Goal: Task Accomplishment & Management: Manage account settings

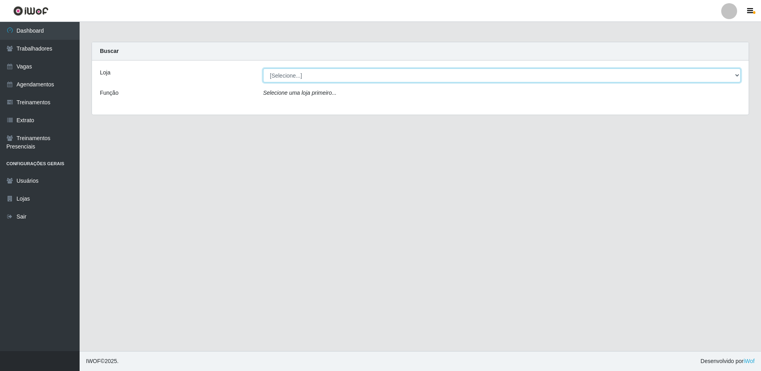
click at [321, 77] on select "[Selecione...] [GEOGRAPHIC_DATA][PERSON_NAME][GEOGRAPHIC_DATA][PERSON_NAME]" at bounding box center [501, 75] width 477 height 14
select select "524"
click at [263, 68] on select "[Selecione...] [GEOGRAPHIC_DATA][PERSON_NAME][GEOGRAPHIC_DATA][PERSON_NAME]" at bounding box center [501, 75] width 477 height 14
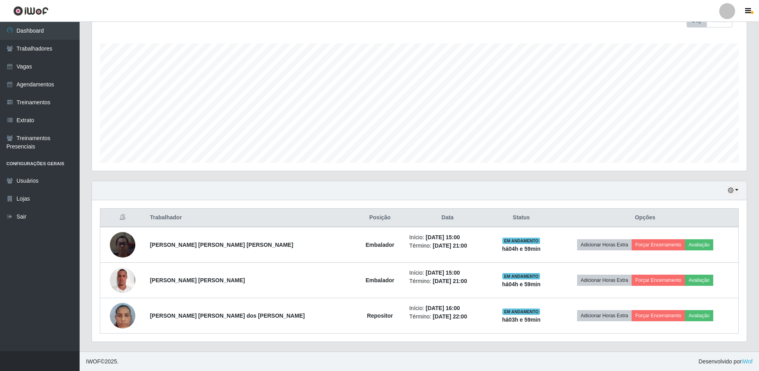
scroll to position [122, 0]
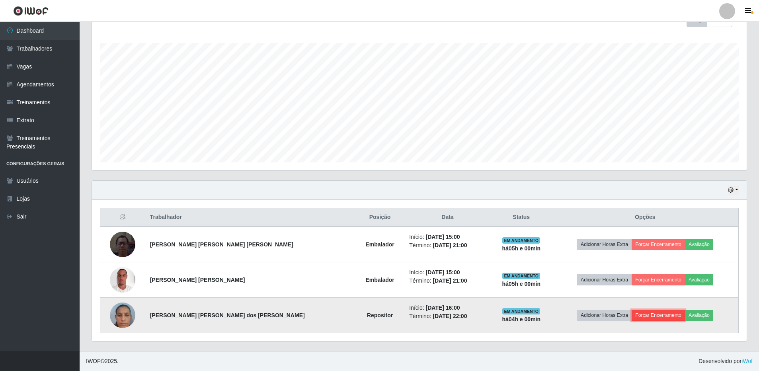
click at [653, 317] on button "Forçar Encerramento" at bounding box center [657, 314] width 53 height 11
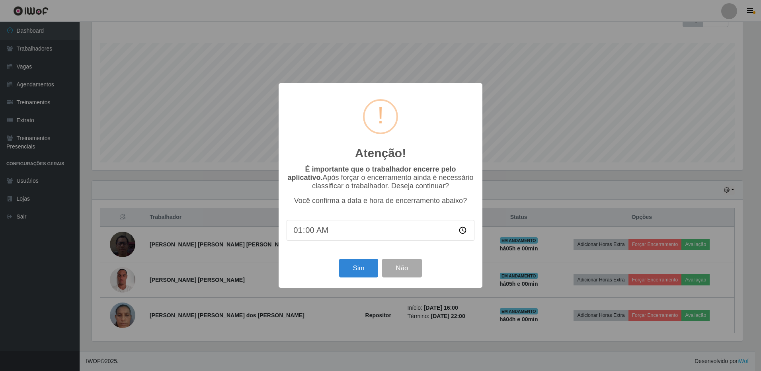
type input "15:00"
click at [321, 239] on input "time" at bounding box center [380, 230] width 188 height 21
click at [305, 236] on input "time" at bounding box center [380, 230] width 188 height 21
click at [306, 235] on input "time" at bounding box center [380, 230] width 188 height 21
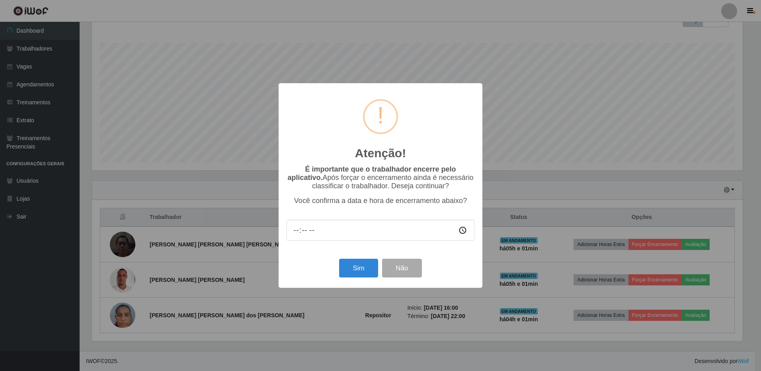
click at [306, 235] on input "time" at bounding box center [380, 230] width 188 height 21
click at [307, 235] on input "time" at bounding box center [380, 230] width 188 height 21
click at [311, 234] on input "time" at bounding box center [380, 230] width 188 height 21
drag, startPoint x: 312, startPoint y: 234, endPoint x: 325, endPoint y: 246, distance: 17.2
click at [319, 240] on input "time" at bounding box center [380, 230] width 188 height 21
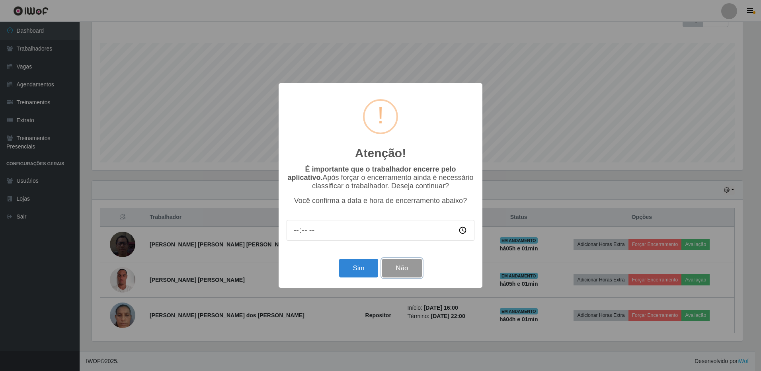
click at [403, 265] on button "Não" at bounding box center [401, 268] width 39 height 19
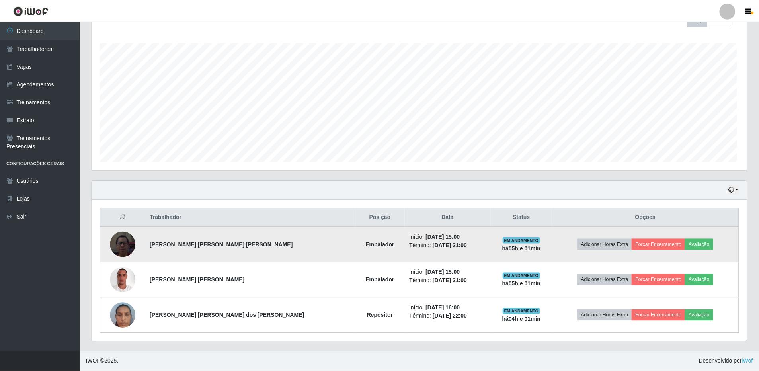
scroll to position [165, 654]
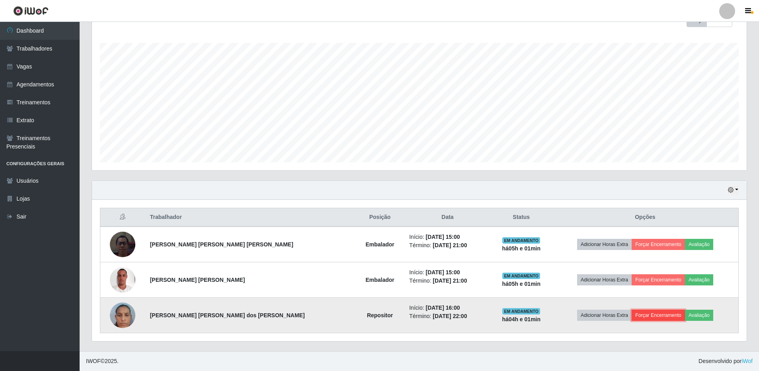
click at [656, 315] on button "Forçar Encerramento" at bounding box center [657, 314] width 53 height 11
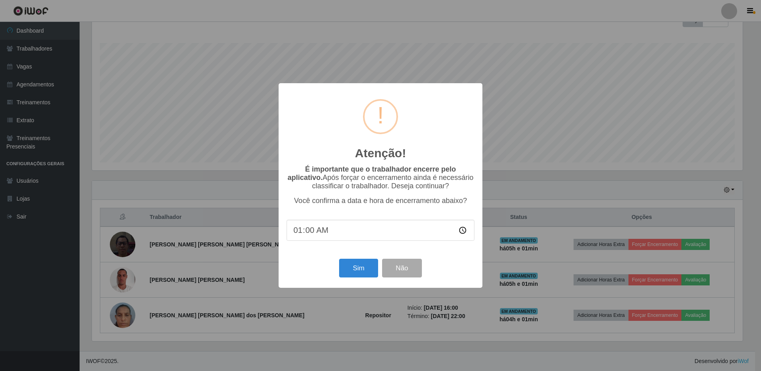
type input "16:00"
click at [355, 268] on button "Sim" at bounding box center [358, 268] width 39 height 19
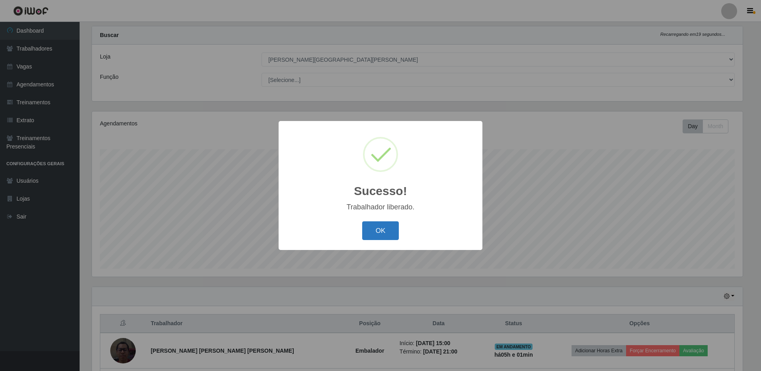
click at [376, 232] on button "OK" at bounding box center [380, 230] width 37 height 19
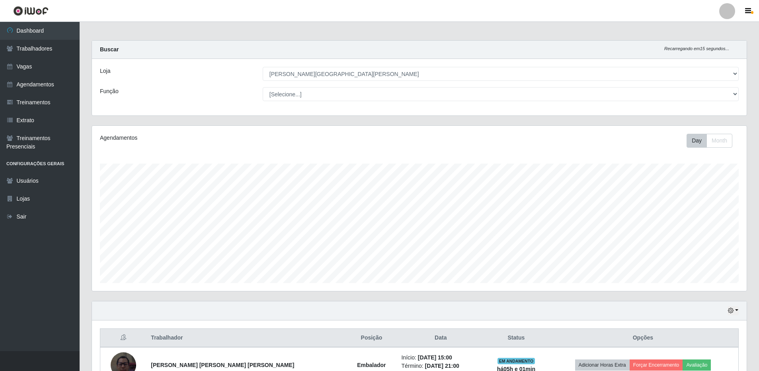
scroll to position [0, 0]
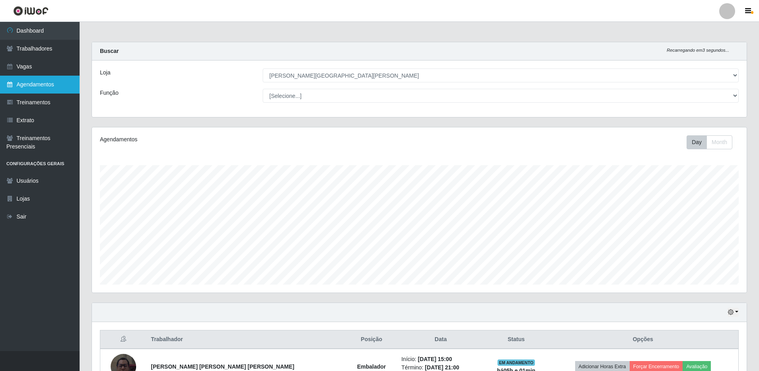
click at [37, 82] on link "Agendamentos" at bounding box center [40, 85] width 80 height 18
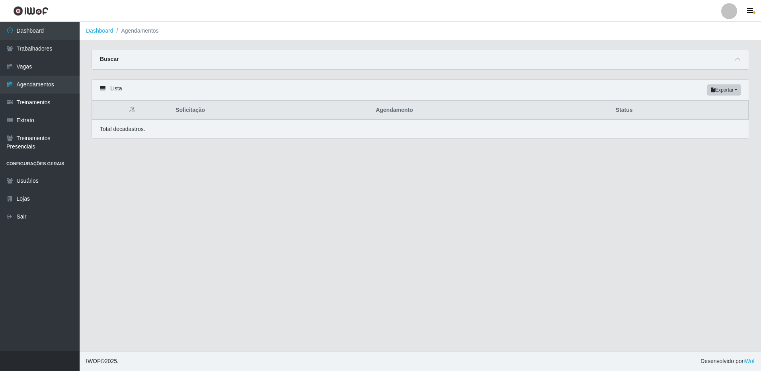
click at [103, 84] on div "Lista Exportar PDF Excel" at bounding box center [420, 90] width 656 height 21
click at [103, 89] on icon at bounding box center [103, 89] width 6 height 6
click at [41, 70] on link "Vagas" at bounding box center [40, 67] width 80 height 18
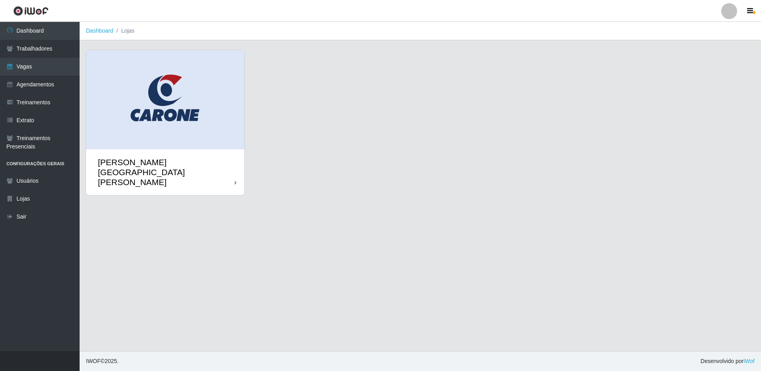
click at [148, 149] on div "[PERSON_NAME][GEOGRAPHIC_DATA][PERSON_NAME]" at bounding box center [165, 172] width 158 height 46
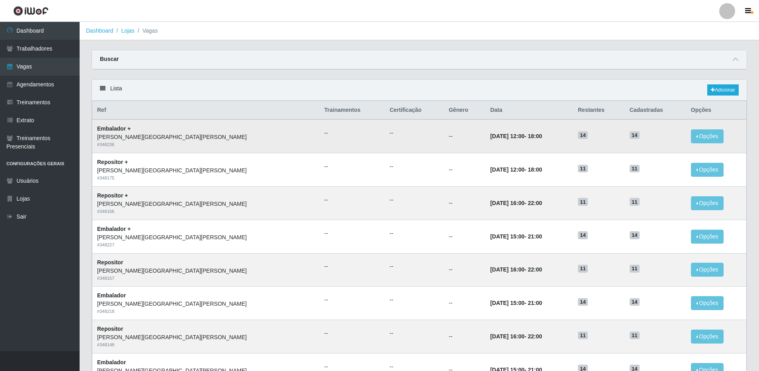
click at [117, 139] on div "[PERSON_NAME][GEOGRAPHIC_DATA][PERSON_NAME]" at bounding box center [206, 137] width 218 height 8
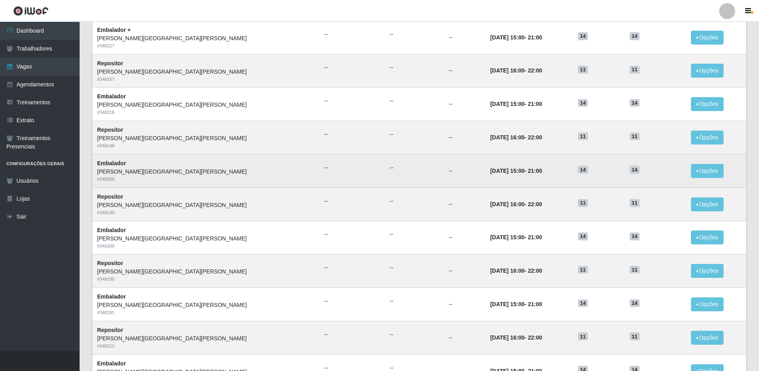
scroll to position [304, 0]
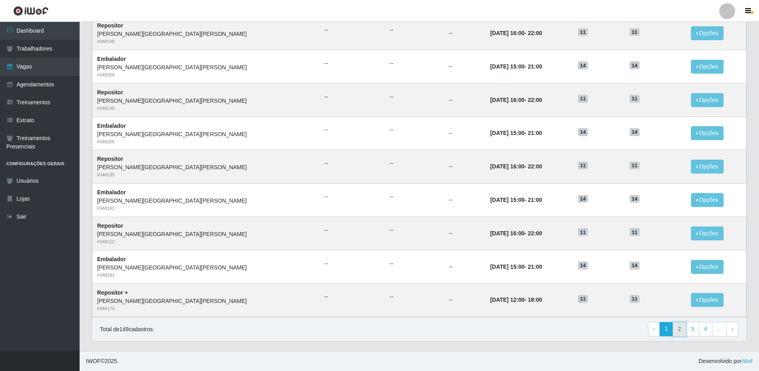
click at [677, 327] on link "2" at bounding box center [679, 329] width 14 height 14
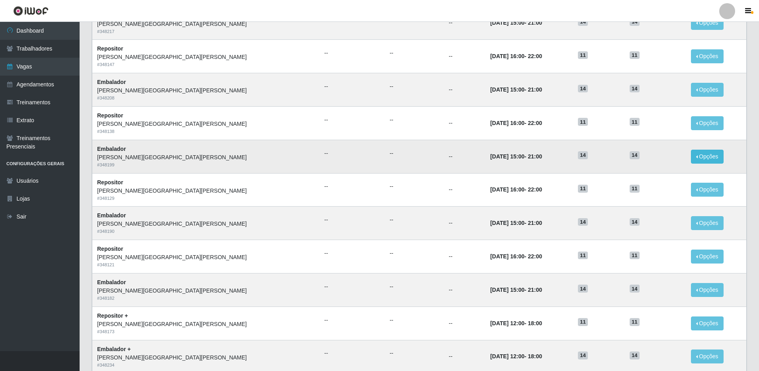
scroll to position [304, 0]
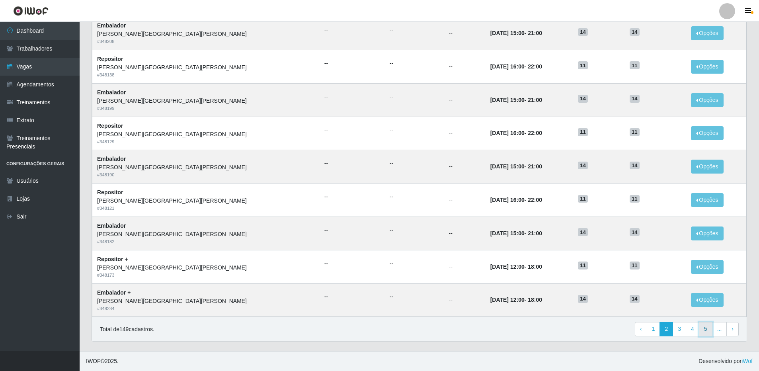
click at [706, 328] on link "5" at bounding box center [706, 329] width 14 height 14
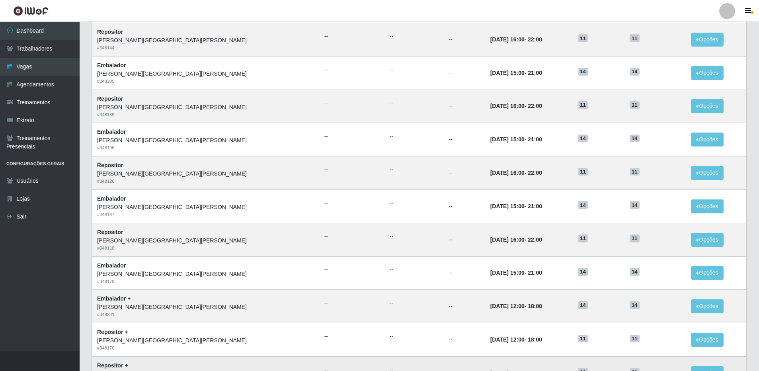
scroll to position [144, 0]
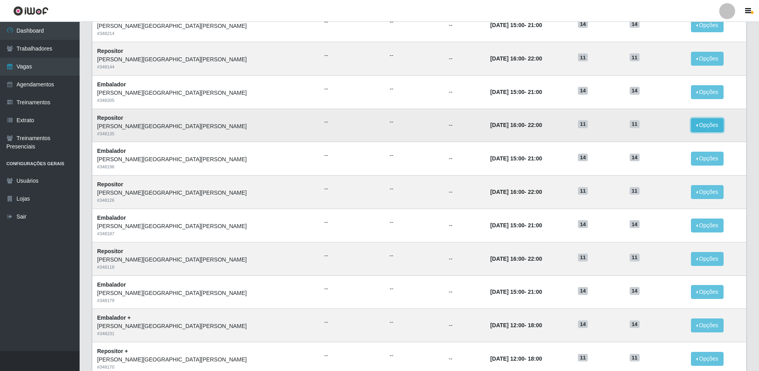
click at [702, 126] on button "Opções" at bounding box center [707, 125] width 33 height 14
click at [644, 128] on link "Editar" at bounding box center [645, 126] width 23 height 6
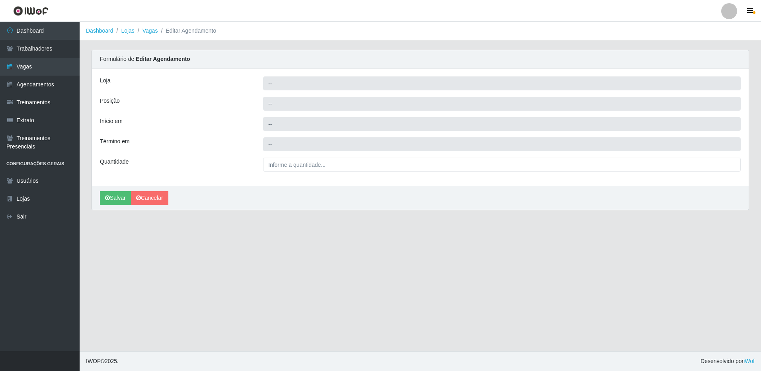
type input "[PERSON_NAME][GEOGRAPHIC_DATA][PERSON_NAME]"
type input "Repositor"
type input "2025-10-29 16:00:00"
type input "2025-10-29 22:00:00"
type input "11_"
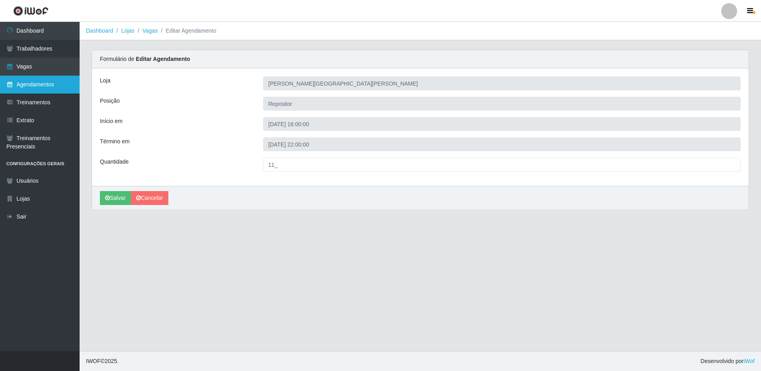
click at [34, 89] on link "Agendamentos" at bounding box center [40, 85] width 80 height 18
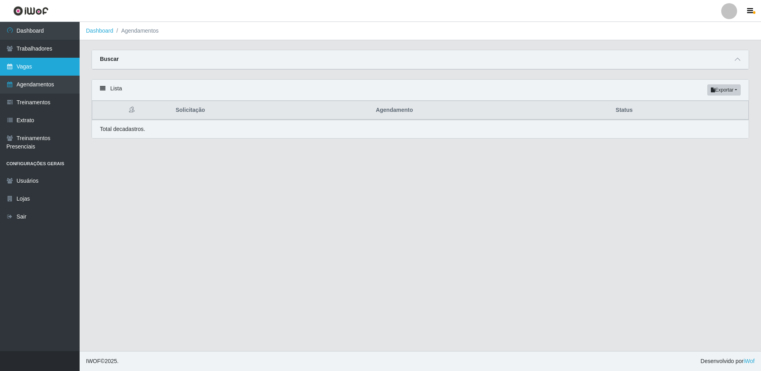
click at [34, 70] on link "Vagas" at bounding box center [40, 67] width 80 height 18
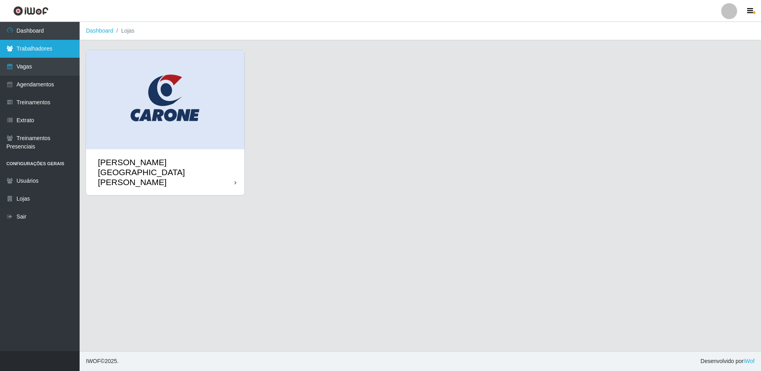
click at [38, 48] on link "Trabalhadores" at bounding box center [40, 49] width 80 height 18
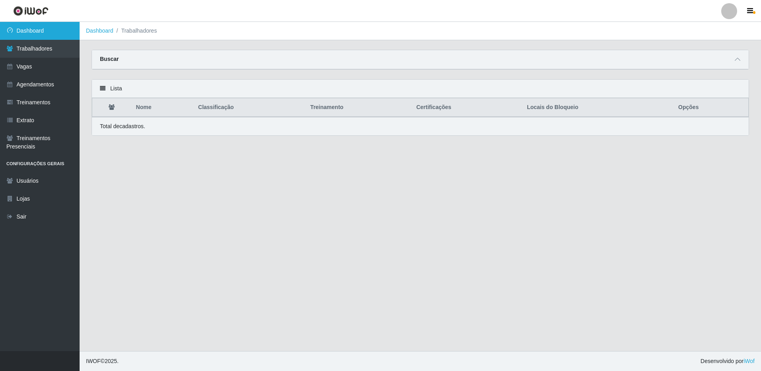
click at [52, 33] on link "Dashboard" at bounding box center [40, 31] width 80 height 18
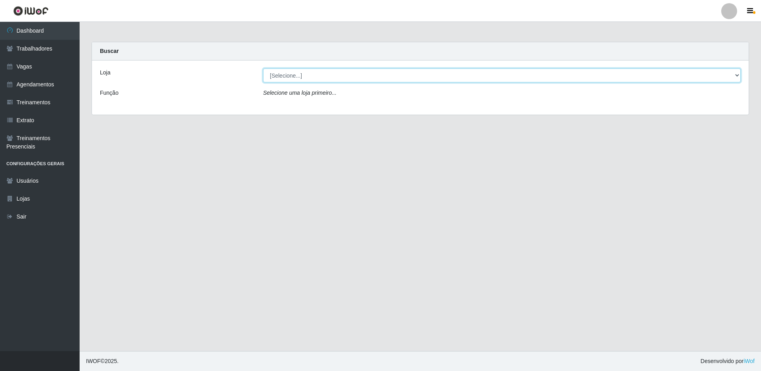
click at [281, 73] on select "[Selecione...] Carone - Jardim da Penha" at bounding box center [501, 75] width 477 height 14
select select "524"
click at [263, 68] on select "[Selecione...] Carone - Jardim da Penha" at bounding box center [501, 75] width 477 height 14
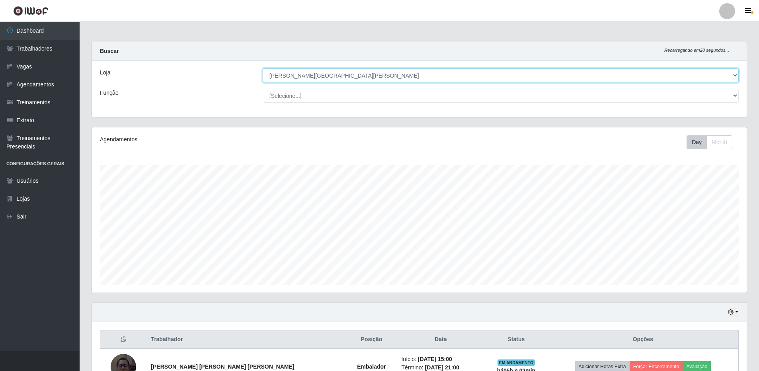
scroll to position [80, 0]
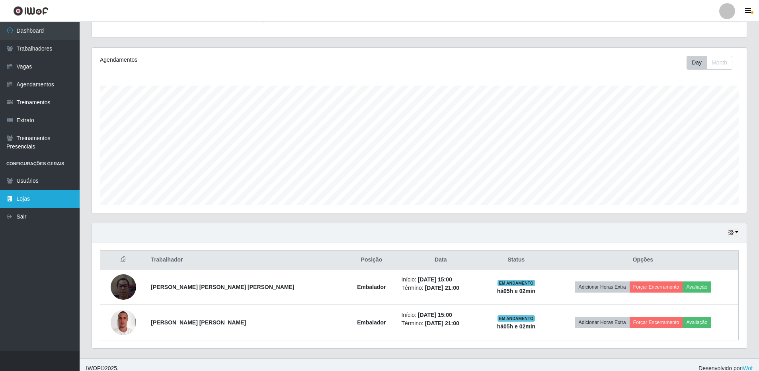
click at [34, 197] on link "Lojas" at bounding box center [40, 199] width 80 height 18
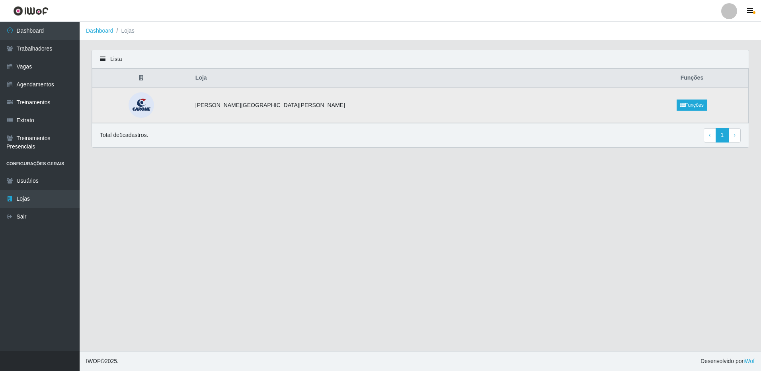
click at [161, 105] on img at bounding box center [141, 104] width 41 height 25
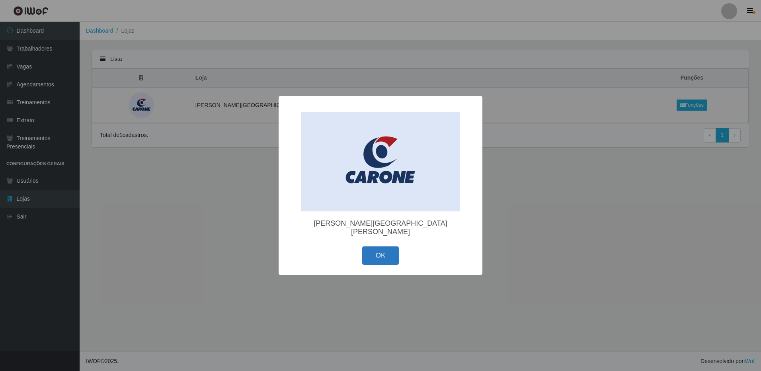
click at [382, 246] on button "OK" at bounding box center [380, 255] width 37 height 19
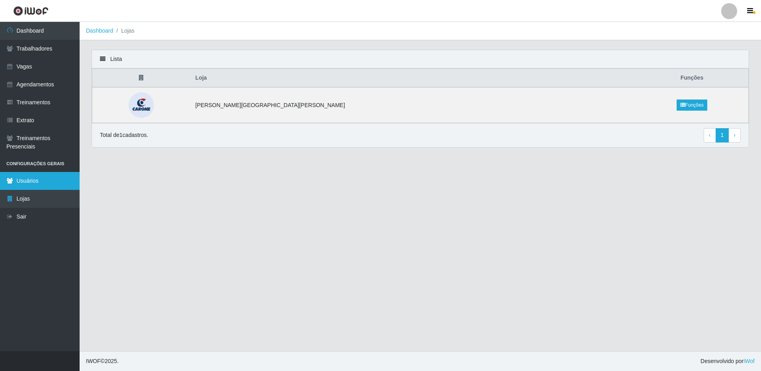
click at [25, 182] on link "Usuários" at bounding box center [40, 181] width 80 height 18
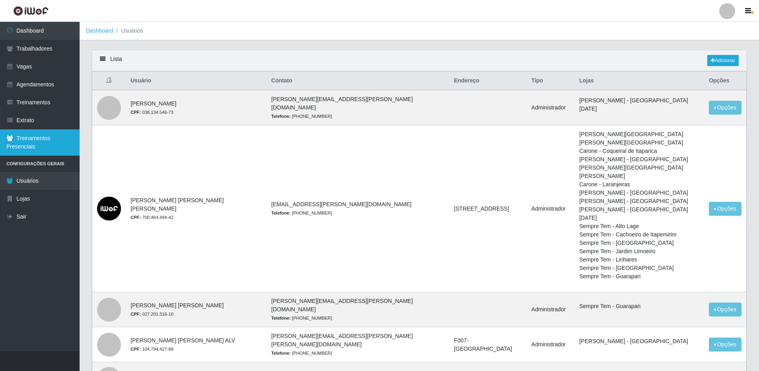
click at [33, 143] on link "Treinamentos Presenciais" at bounding box center [40, 142] width 80 height 26
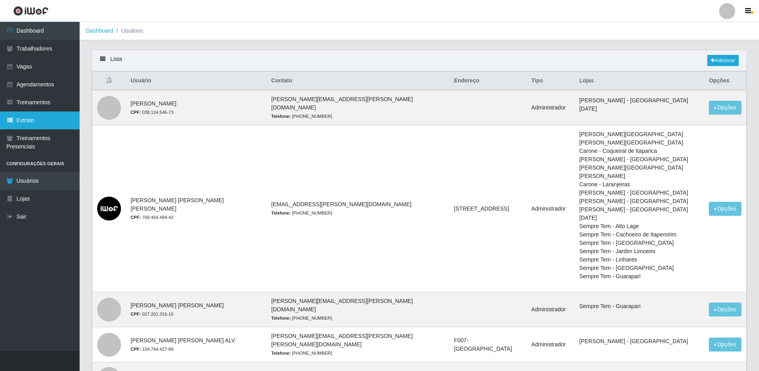
click at [19, 122] on link "Extrato" at bounding box center [40, 120] width 80 height 18
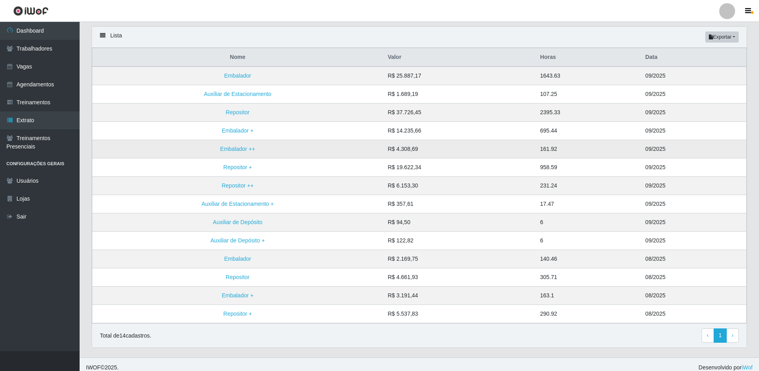
scroll to position [60, 0]
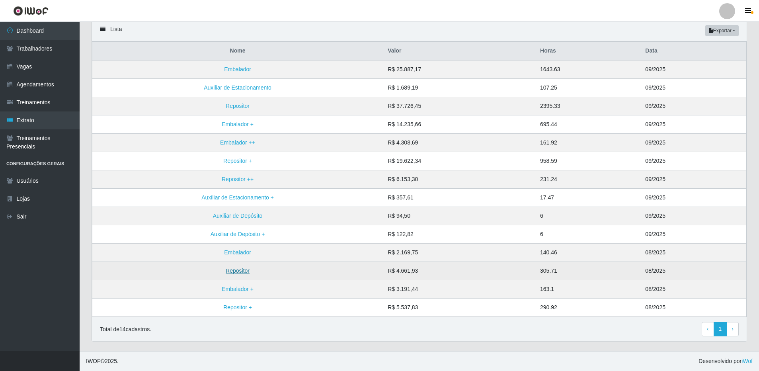
click at [241, 272] on link "Repositor" at bounding box center [238, 270] width 24 height 6
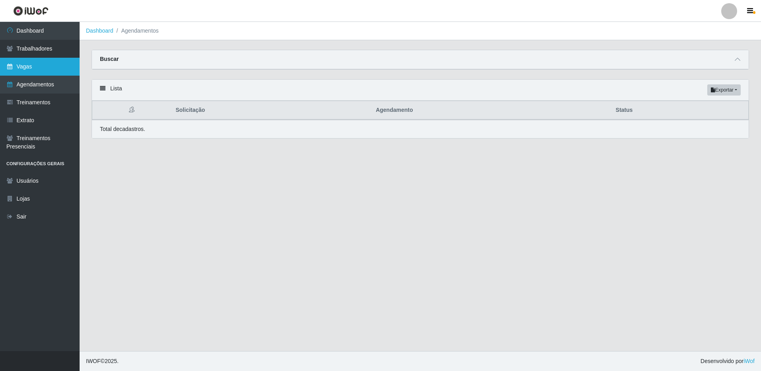
click at [25, 68] on link "Vagas" at bounding box center [40, 67] width 80 height 18
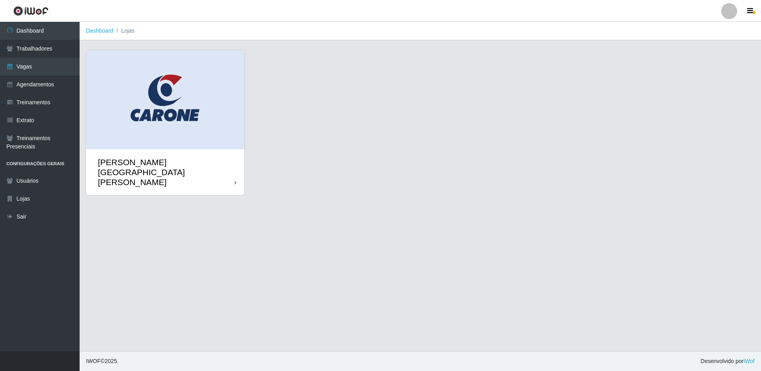
click at [121, 157] on div "[PERSON_NAME][GEOGRAPHIC_DATA][PERSON_NAME]" at bounding box center [166, 172] width 136 height 30
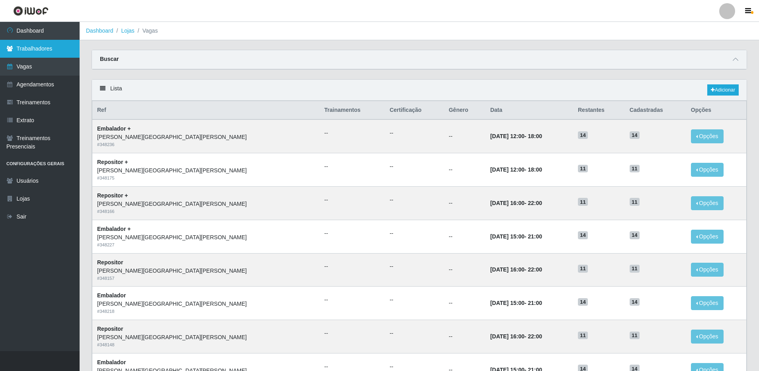
click at [25, 52] on link "Trabalhadores" at bounding box center [40, 49] width 80 height 18
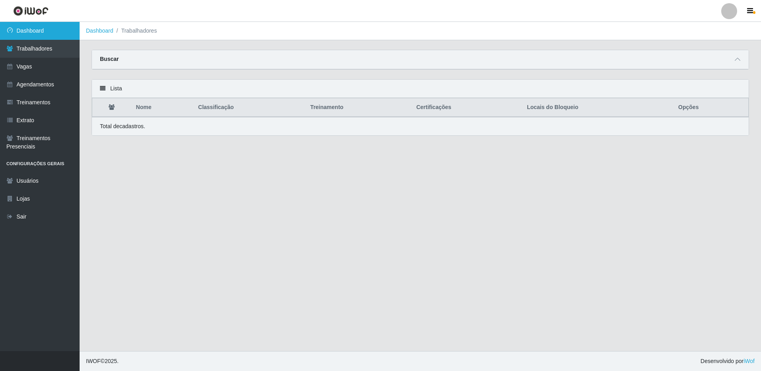
drag, startPoint x: 13, startPoint y: 33, endPoint x: 20, endPoint y: 39, distance: 9.3
click at [12, 32] on icon at bounding box center [9, 30] width 7 height 6
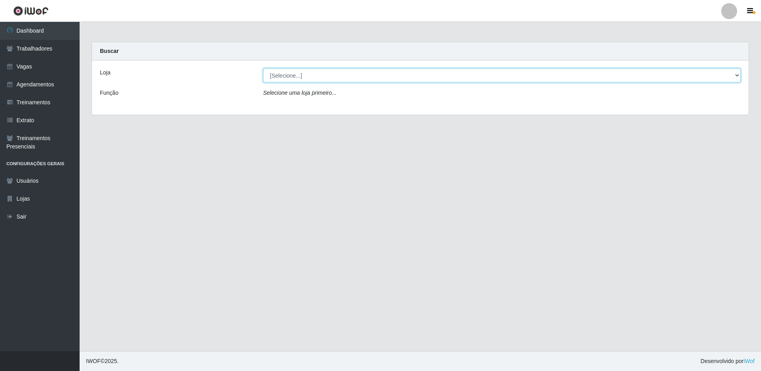
click at [378, 77] on select "[Selecione...] Carone - Jardim da Penha" at bounding box center [501, 75] width 477 height 14
select select "524"
click at [263, 68] on select "[Selecione...] Carone - Jardim da Penha" at bounding box center [501, 75] width 477 height 14
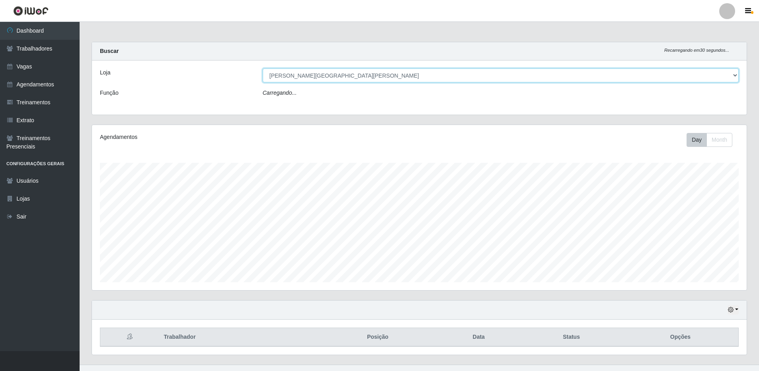
scroll to position [165, 654]
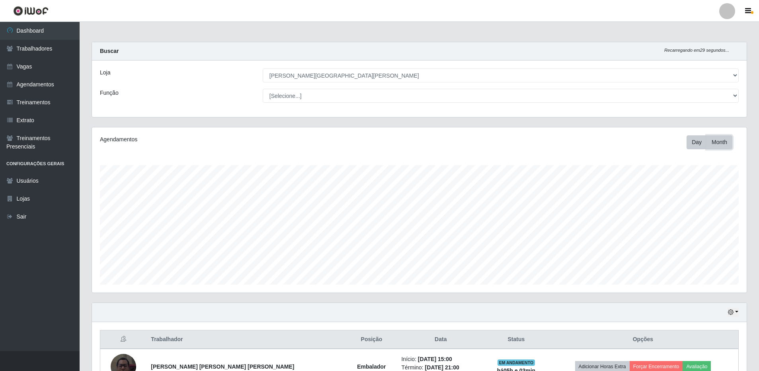
click at [721, 144] on button "Month" at bounding box center [719, 142] width 26 height 14
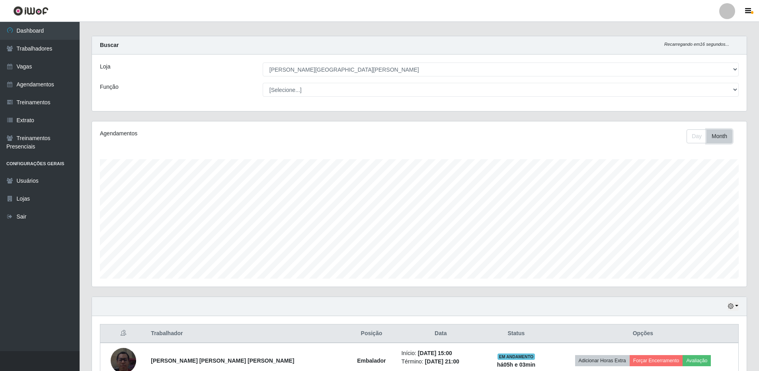
scroll to position [0, 0]
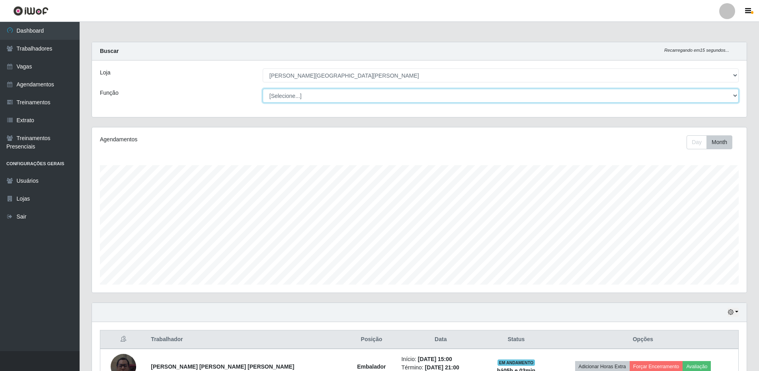
click at [282, 98] on select "[Selecione...] Embalador Embalador + Embalador ++ Repositor Repositor + Reposit…" at bounding box center [501, 96] width 476 height 14
click at [263, 89] on select "[Selecione...] Embalador Embalador + Embalador ++ Repositor Repositor + Reposit…" at bounding box center [501, 96] width 476 height 14
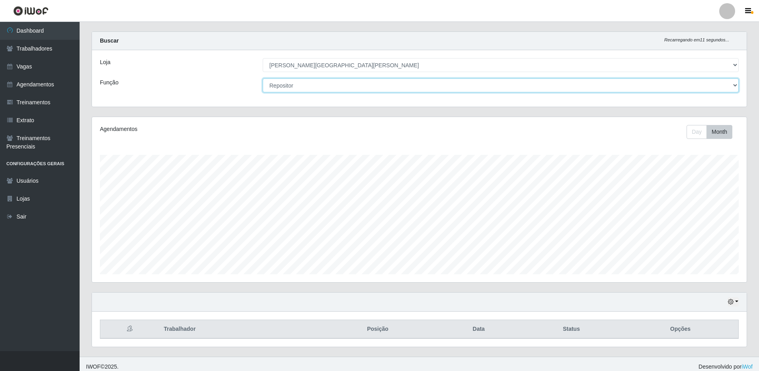
scroll to position [16, 0]
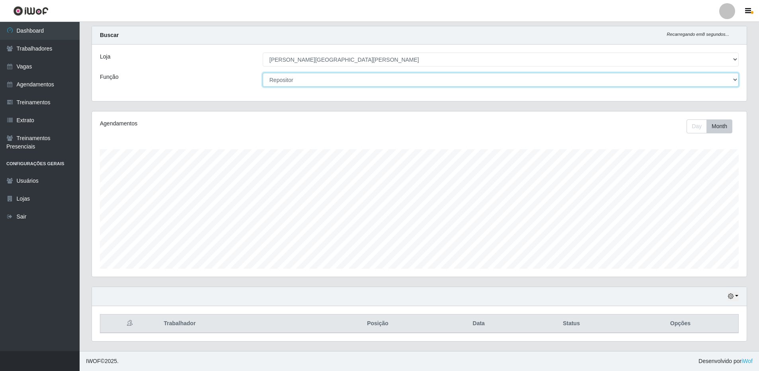
click at [290, 85] on select "[Selecione...] Embalador Embalador + Embalador ++ Repositor Repositor + Reposit…" at bounding box center [501, 80] width 476 height 14
click at [263, 73] on select "[Selecione...] Embalador Embalador + Embalador ++ Repositor Repositor + Reposit…" at bounding box center [501, 80] width 476 height 14
click at [299, 81] on select "[Selecione...] Embalador Embalador + Embalador ++ Repositor Repositor + Reposit…" at bounding box center [501, 80] width 476 height 14
select select "86"
click at [263, 73] on select "[Selecione...] Embalador Embalador + Embalador ++ Repositor Repositor + Reposit…" at bounding box center [501, 80] width 476 height 14
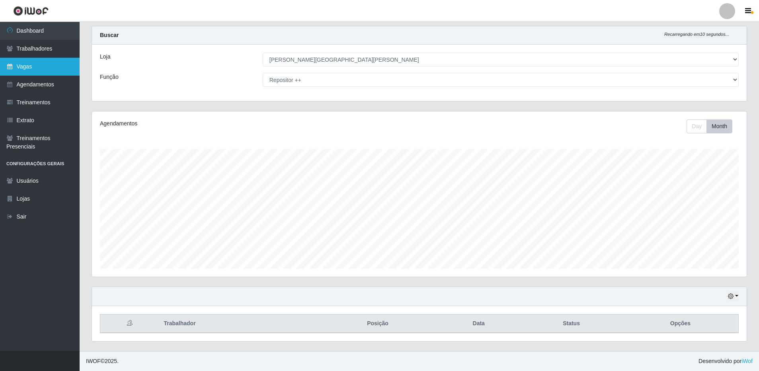
click at [37, 68] on link "Vagas" at bounding box center [40, 67] width 80 height 18
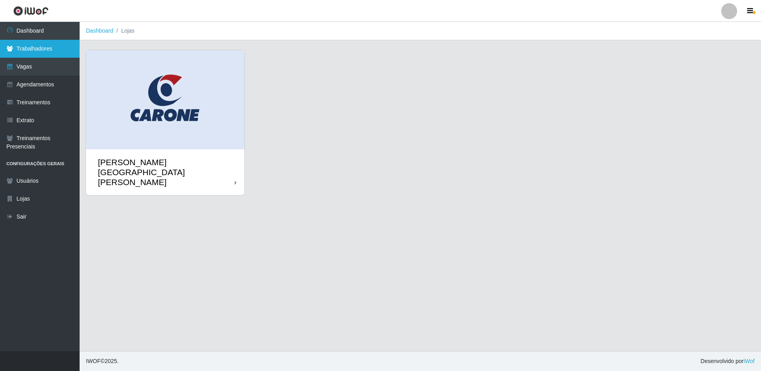
click at [37, 52] on link "Trabalhadores" at bounding box center [40, 49] width 80 height 18
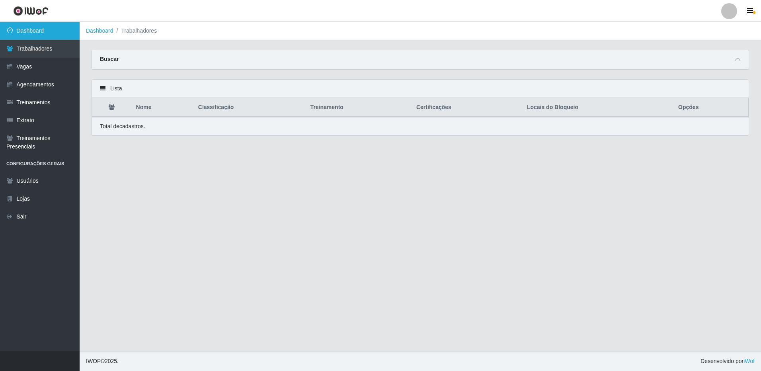
click at [37, 36] on link "Dashboard" at bounding box center [40, 31] width 80 height 18
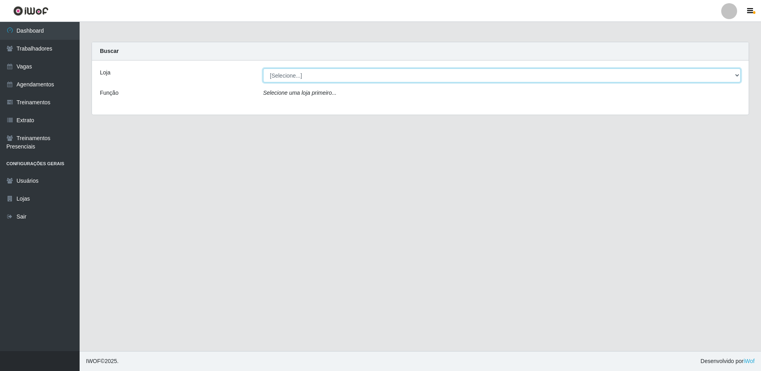
click at [290, 74] on select "[Selecione...] Carone - Jardim da Penha" at bounding box center [501, 75] width 477 height 14
select select "524"
click at [263, 68] on select "[Selecione...] Carone - Jardim da Penha" at bounding box center [501, 75] width 477 height 14
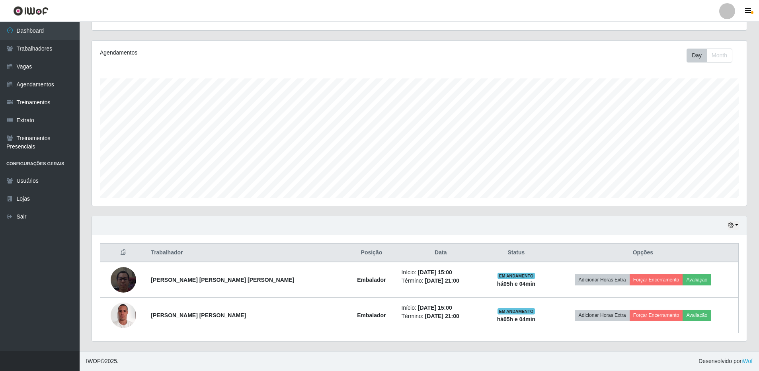
scroll to position [7, 0]
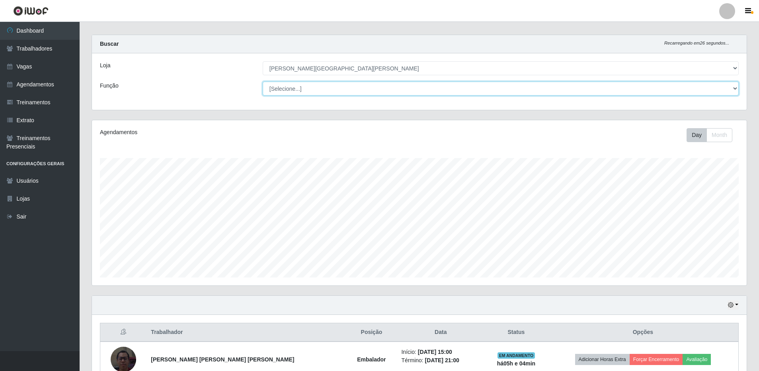
click at [290, 89] on select "[Selecione...] Embalador Embalador + Embalador ++ Repositor Repositor + Reposit…" at bounding box center [501, 89] width 476 height 14
click at [263, 82] on select "[Selecione...] Embalador Embalador + Embalador ++ Repositor Repositor + Reposit…" at bounding box center [501, 89] width 476 height 14
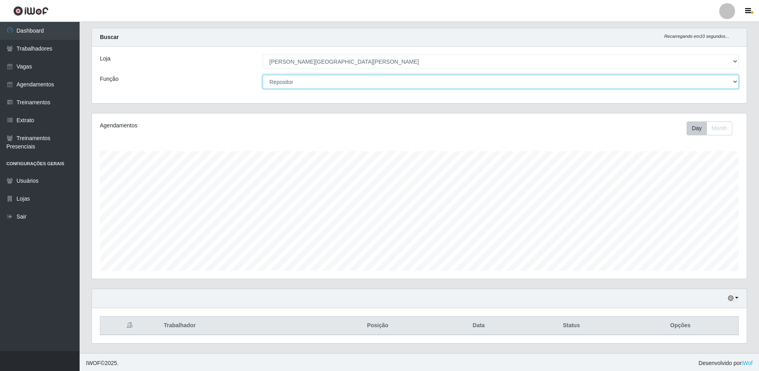
scroll to position [16, 0]
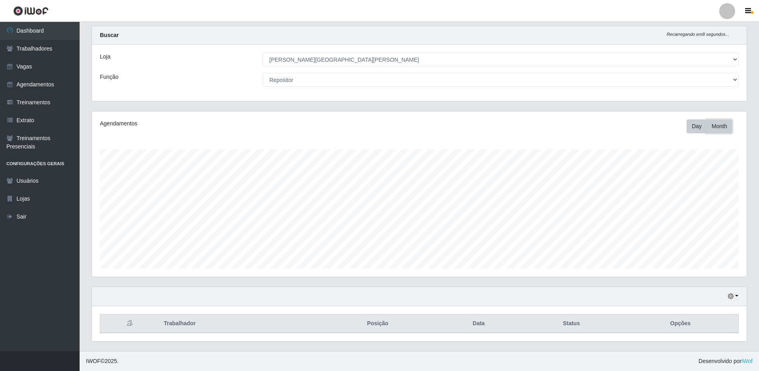
click at [720, 126] on button "Month" at bounding box center [719, 126] width 26 height 14
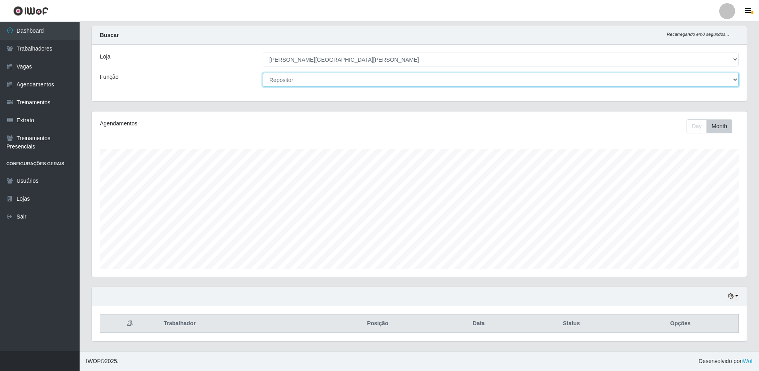
click at [293, 80] on select "[Selecione...] Embalador Embalador + Embalador ++ Repositor Repositor + Reposit…" at bounding box center [501, 80] width 476 height 14
select select "82"
click at [263, 73] on select "[Selecione...] Embalador Embalador + Embalador ++ Repositor Repositor + Reposit…" at bounding box center [501, 80] width 476 height 14
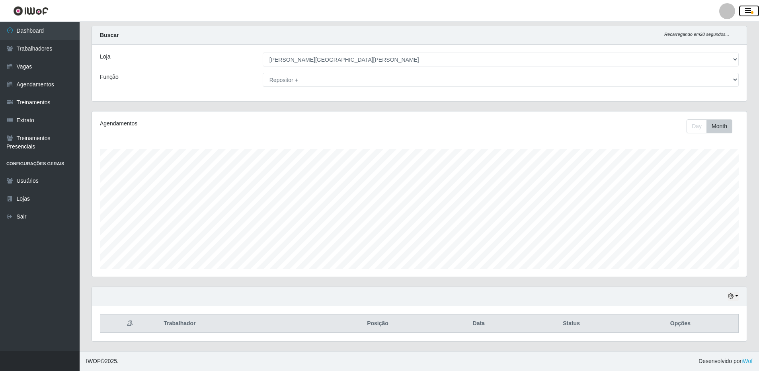
click at [747, 12] on icon "button" at bounding box center [748, 11] width 6 height 7
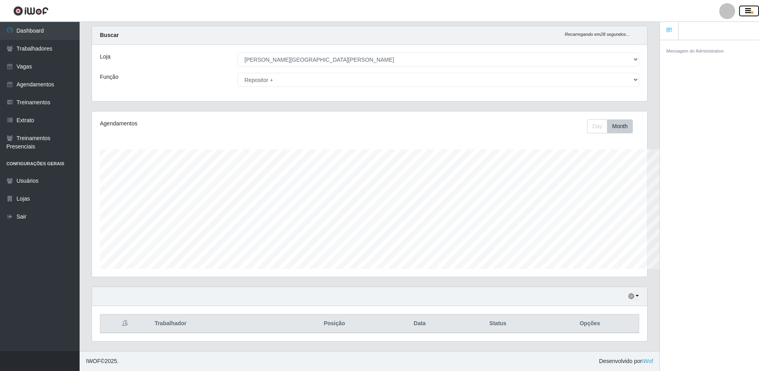
scroll to position [397616, 397225]
click at [747, 12] on icon "button" at bounding box center [748, 11] width 6 height 7
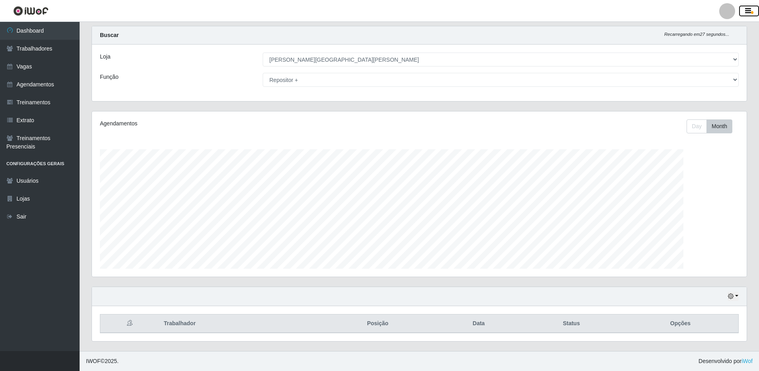
scroll to position [165, 654]
click at [726, 14] on div at bounding box center [727, 11] width 16 height 16
click at [41, 115] on link "Extrato" at bounding box center [40, 120] width 80 height 18
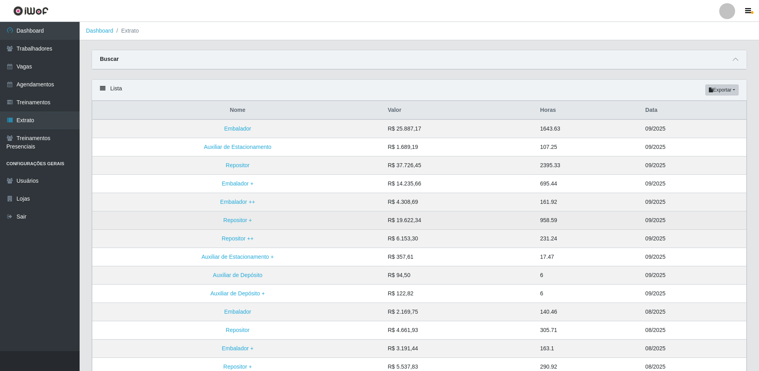
click at [245, 216] on td "Repositor +" at bounding box center [237, 220] width 291 height 18
click at [247, 221] on link "Repositor +" at bounding box center [237, 220] width 29 height 6
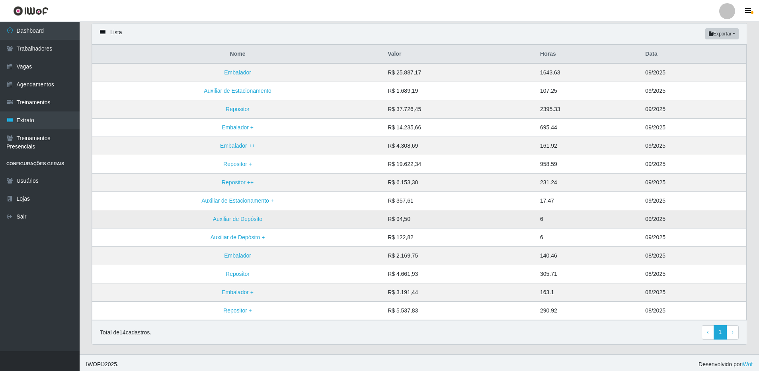
scroll to position [60, 0]
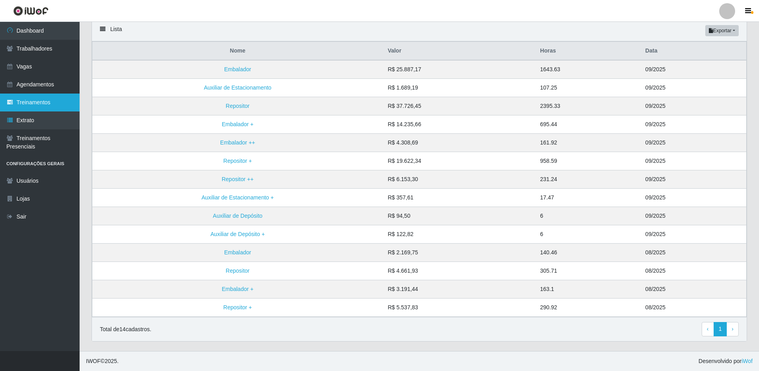
click at [50, 102] on link "Treinamentos" at bounding box center [40, 102] width 80 height 18
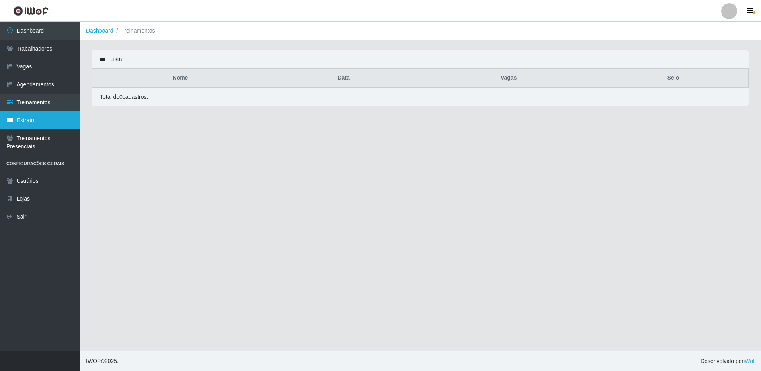
click at [37, 118] on link "Extrato" at bounding box center [40, 120] width 80 height 18
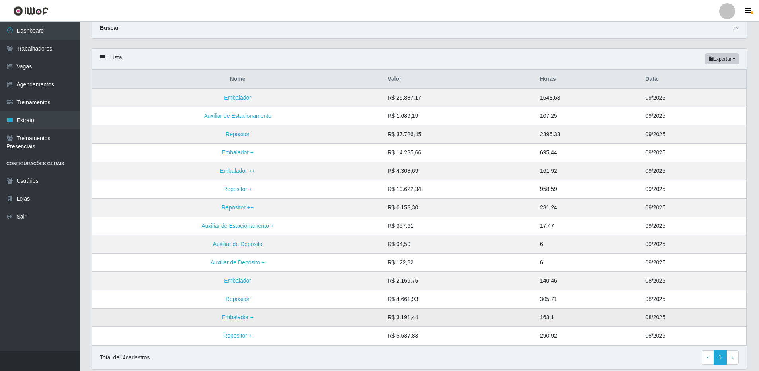
scroll to position [60, 0]
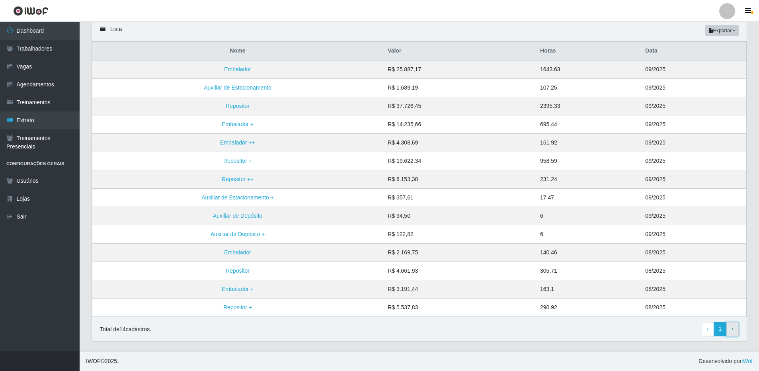
click at [734, 330] on link "› Next" at bounding box center [732, 329] width 12 height 14
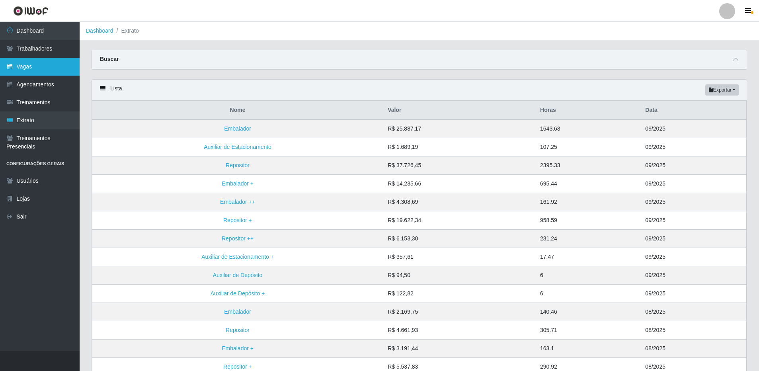
click at [16, 66] on link "Vagas" at bounding box center [40, 67] width 80 height 18
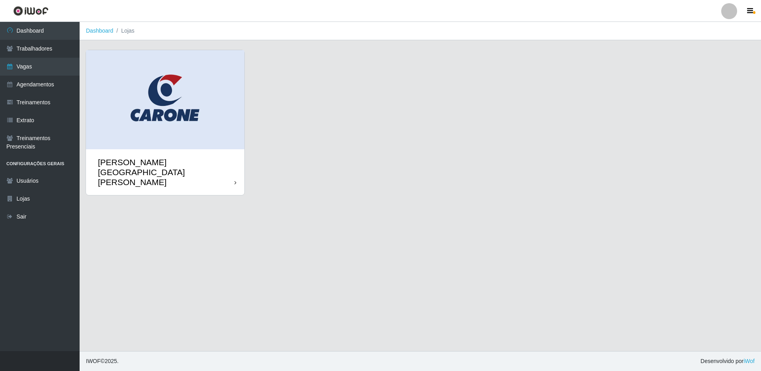
click at [145, 157] on div "[PERSON_NAME][GEOGRAPHIC_DATA][PERSON_NAME]" at bounding box center [166, 172] width 136 height 30
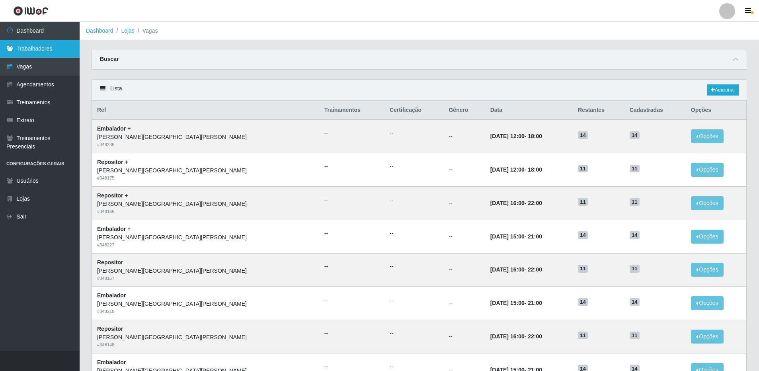
click at [23, 49] on link "Trabalhadores" at bounding box center [40, 49] width 80 height 18
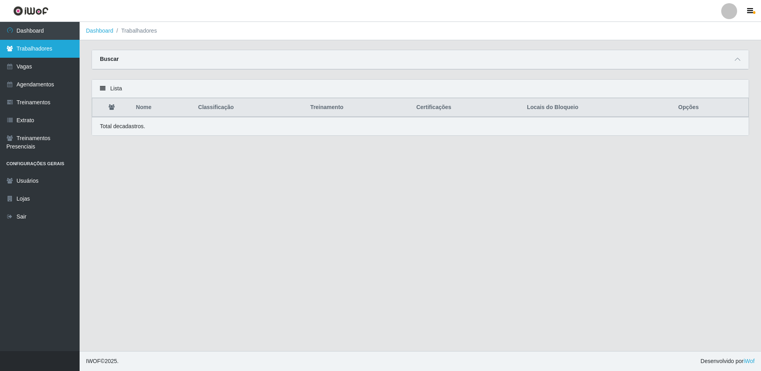
click at [37, 49] on link "Trabalhadores" at bounding box center [40, 49] width 80 height 18
click at [38, 35] on link "Dashboard" at bounding box center [40, 31] width 80 height 18
